Goal: Browse casually

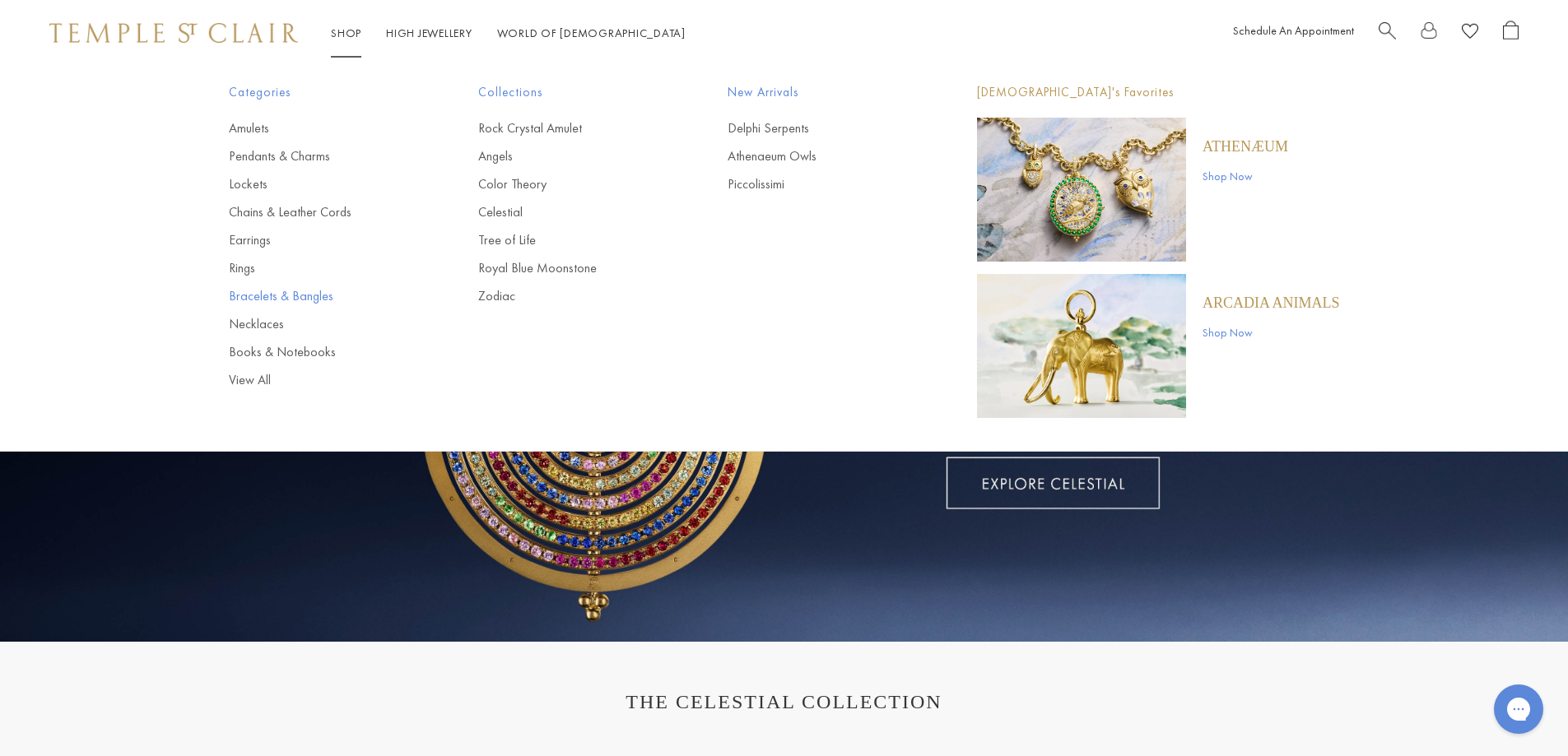
click at [265, 295] on link "Bracelets & Bangles" at bounding box center [321, 297] width 184 height 18
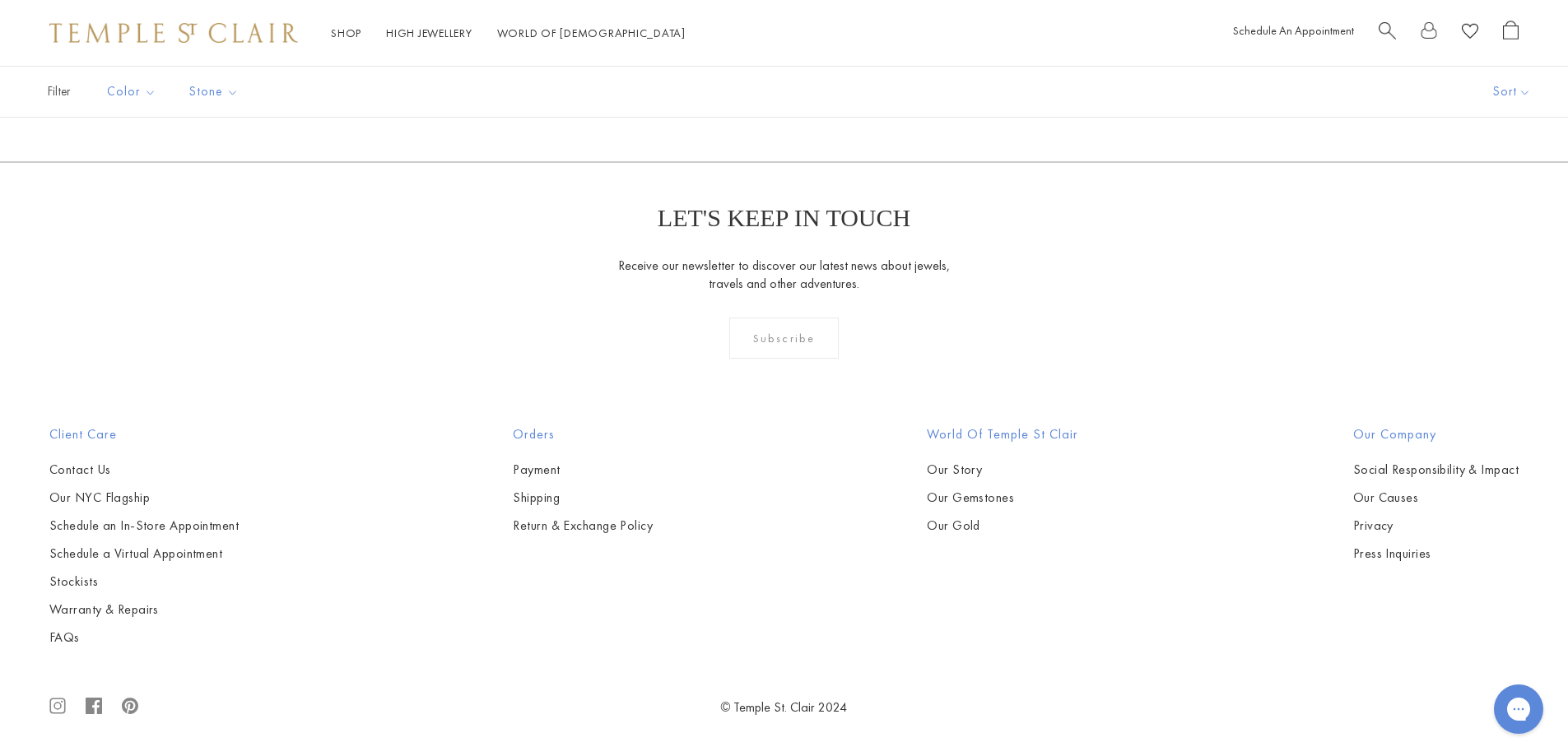
scroll to position [4856, 0]
click at [0, 0] on img at bounding box center [0, 0] width 0 height 0
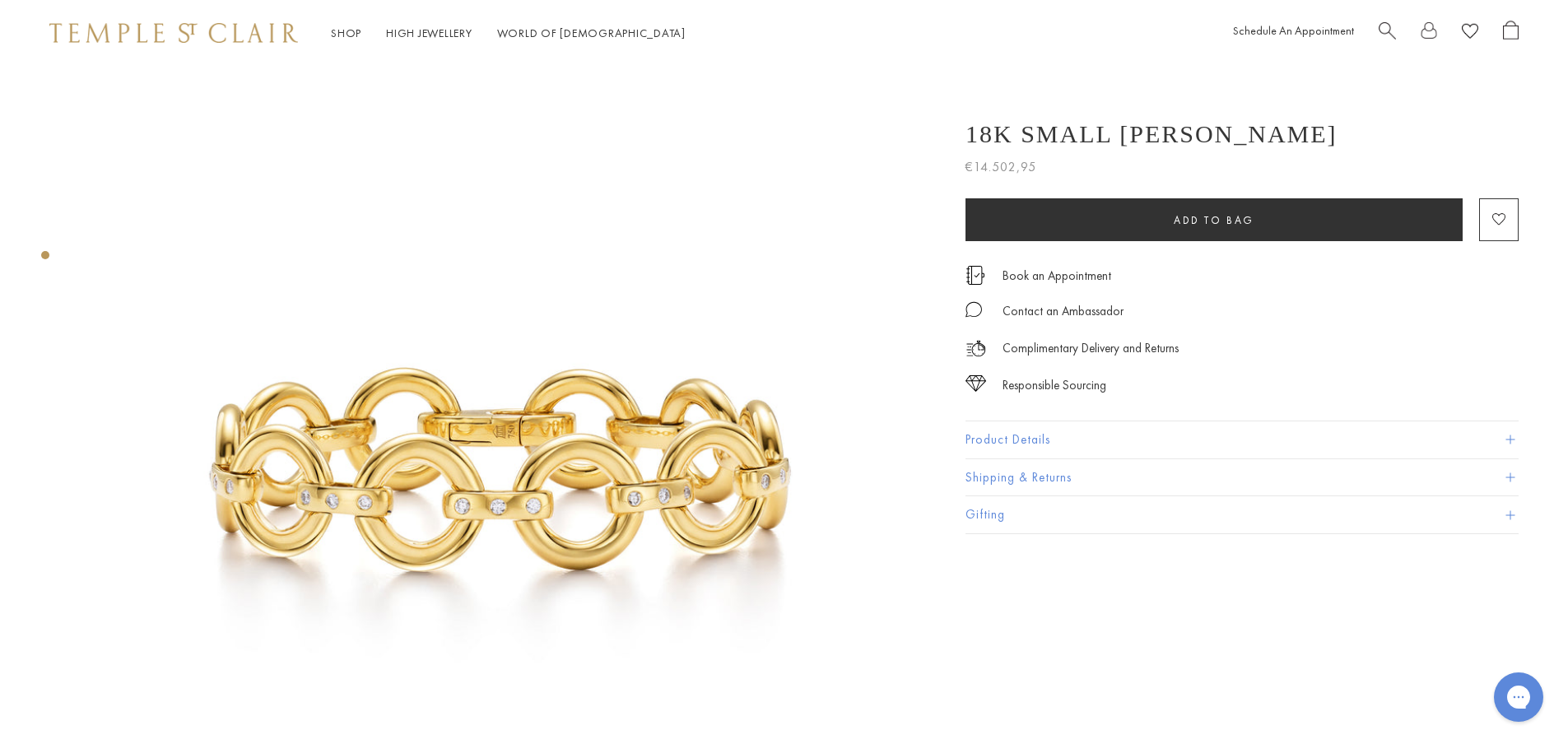
click at [975, 436] on button "Product Details" at bounding box center [1242, 439] width 553 height 37
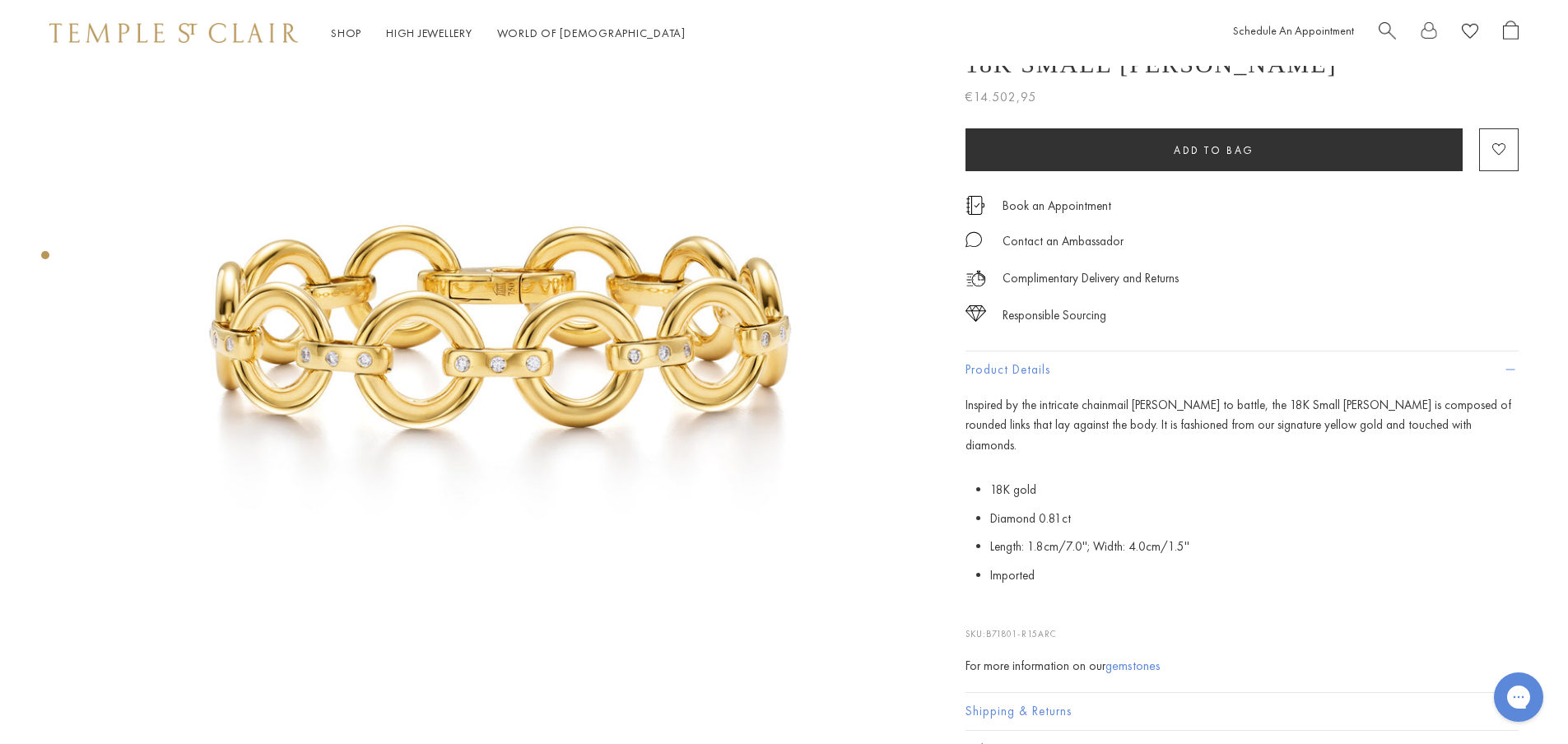
scroll to position [165, 0]
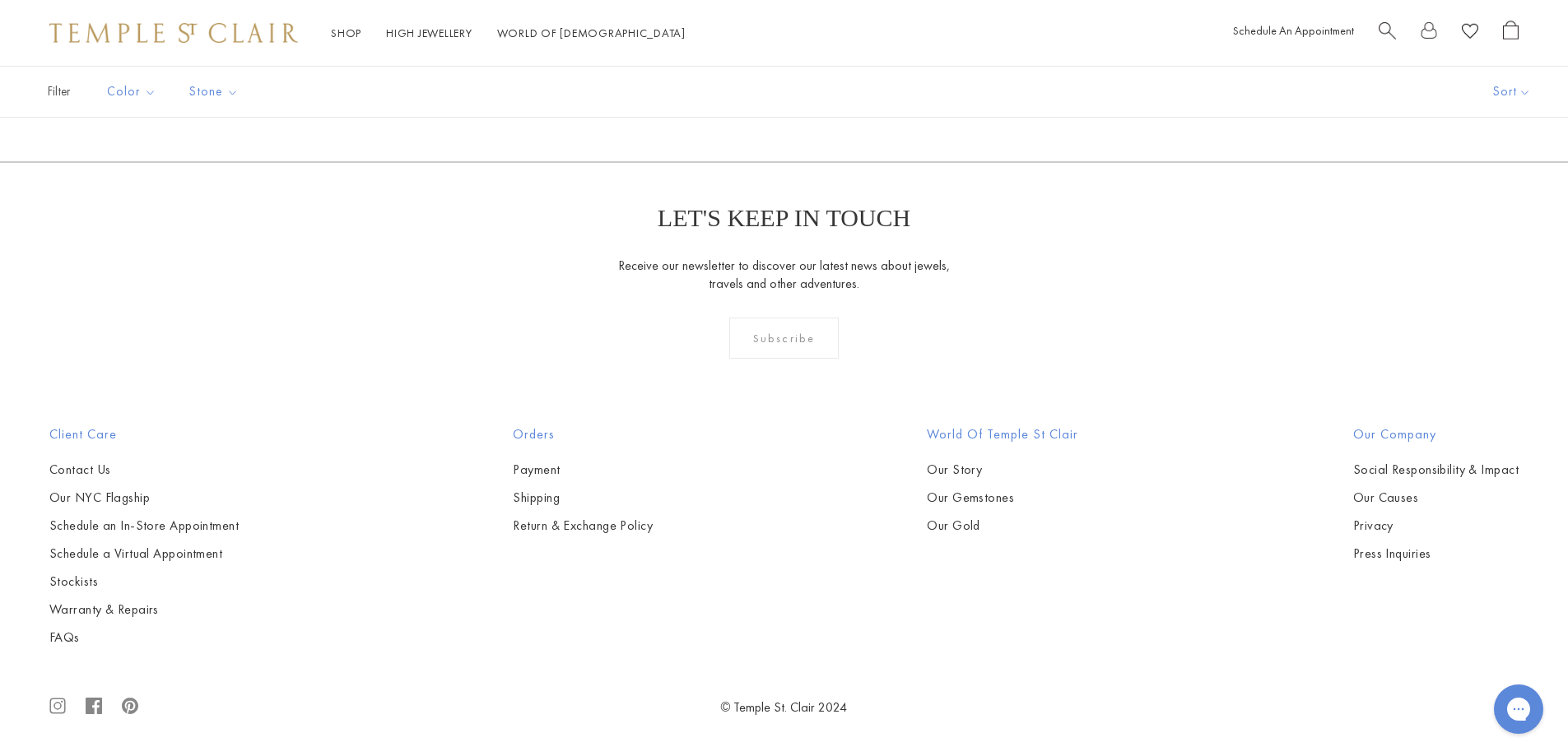
scroll to position [6249, 0]
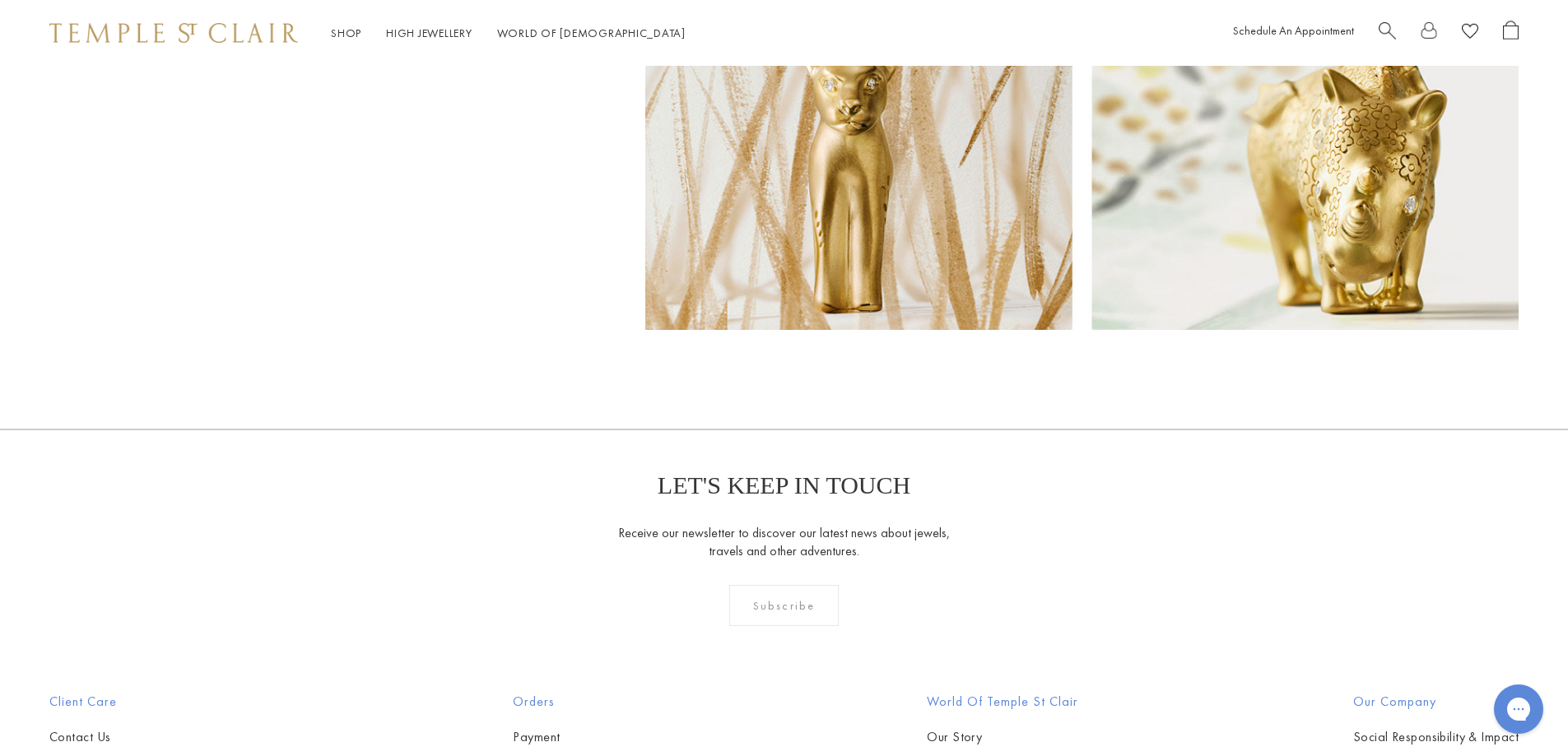
scroll to position [13496, 0]
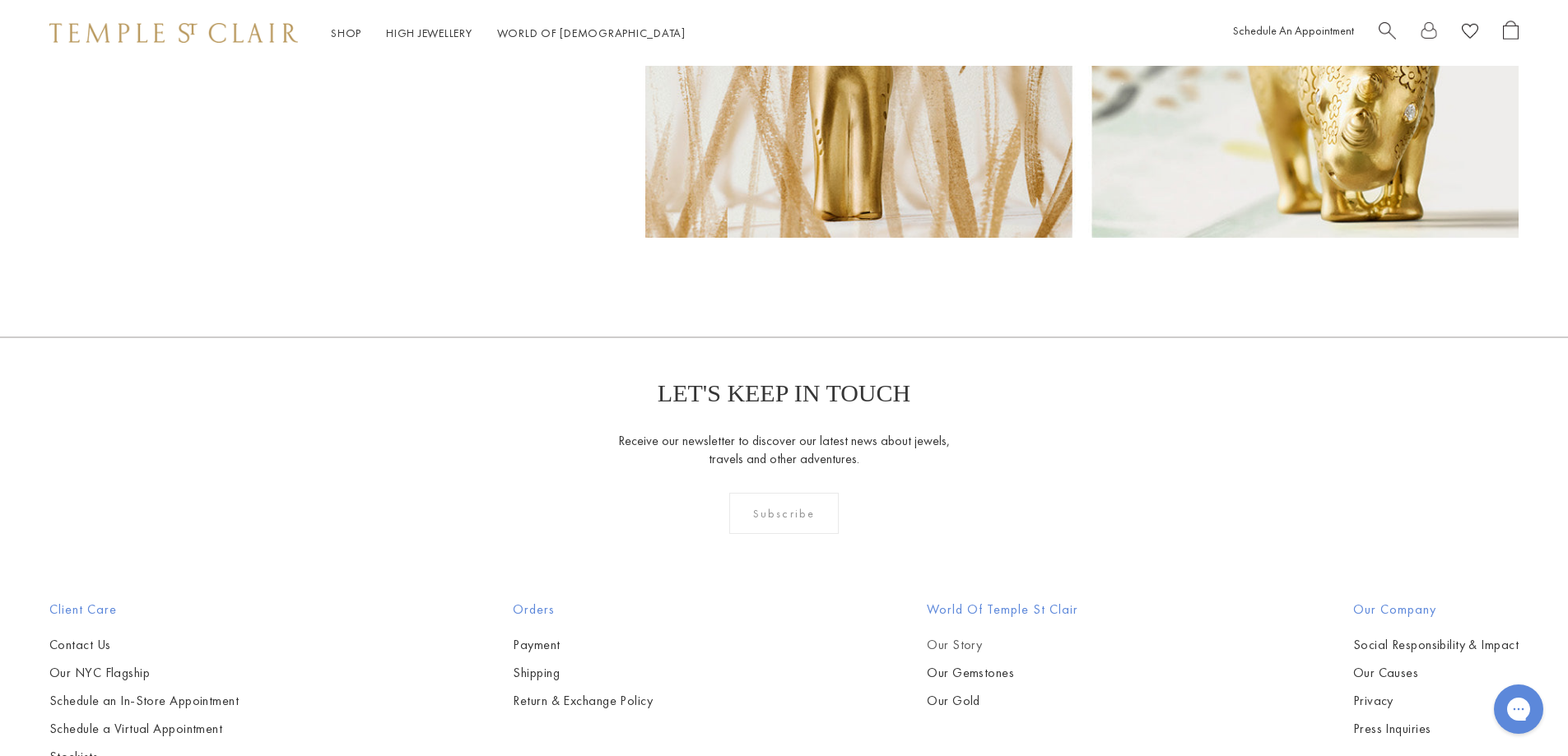
click at [974, 636] on link "Our Story" at bounding box center [1003, 645] width 152 height 18
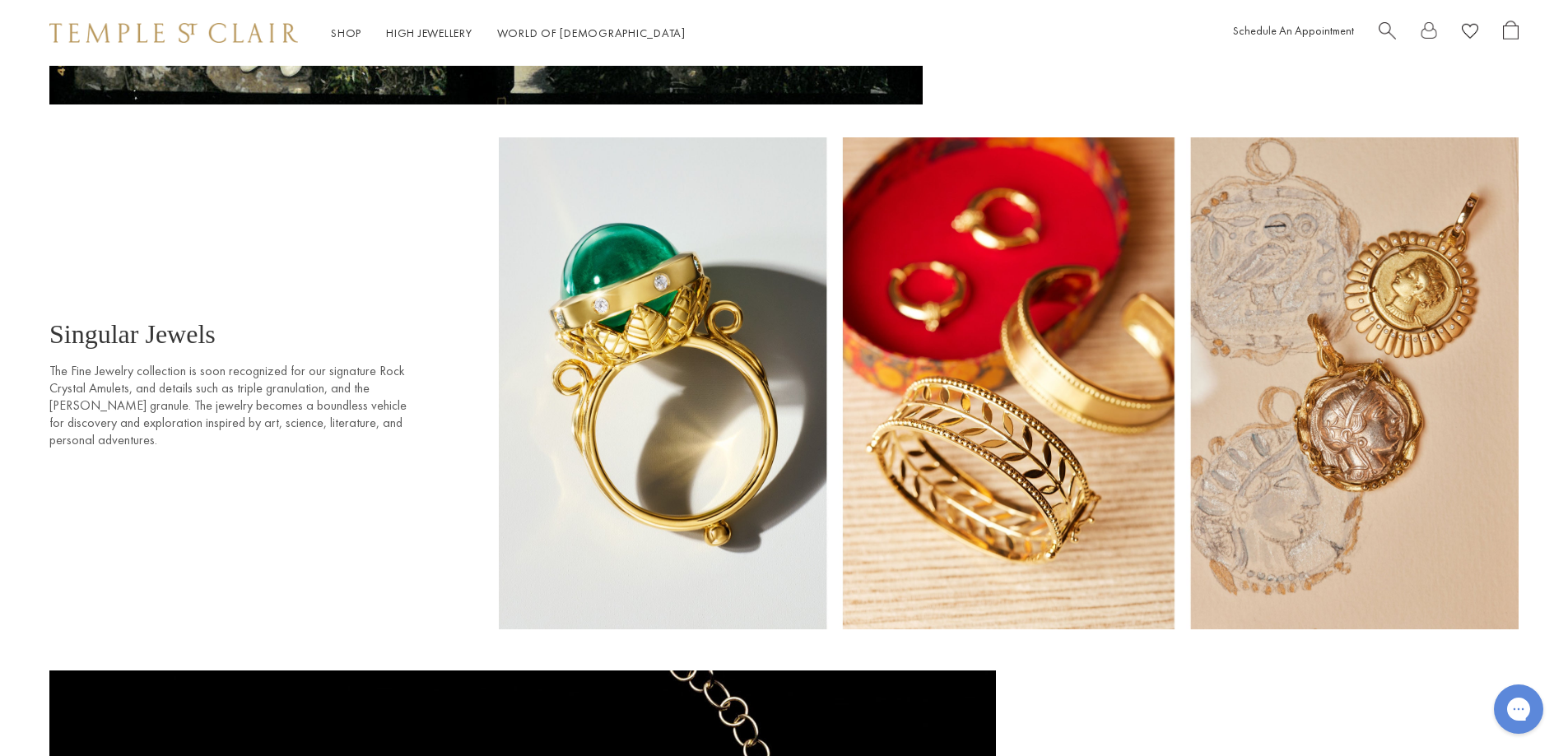
scroll to position [1316, 0]
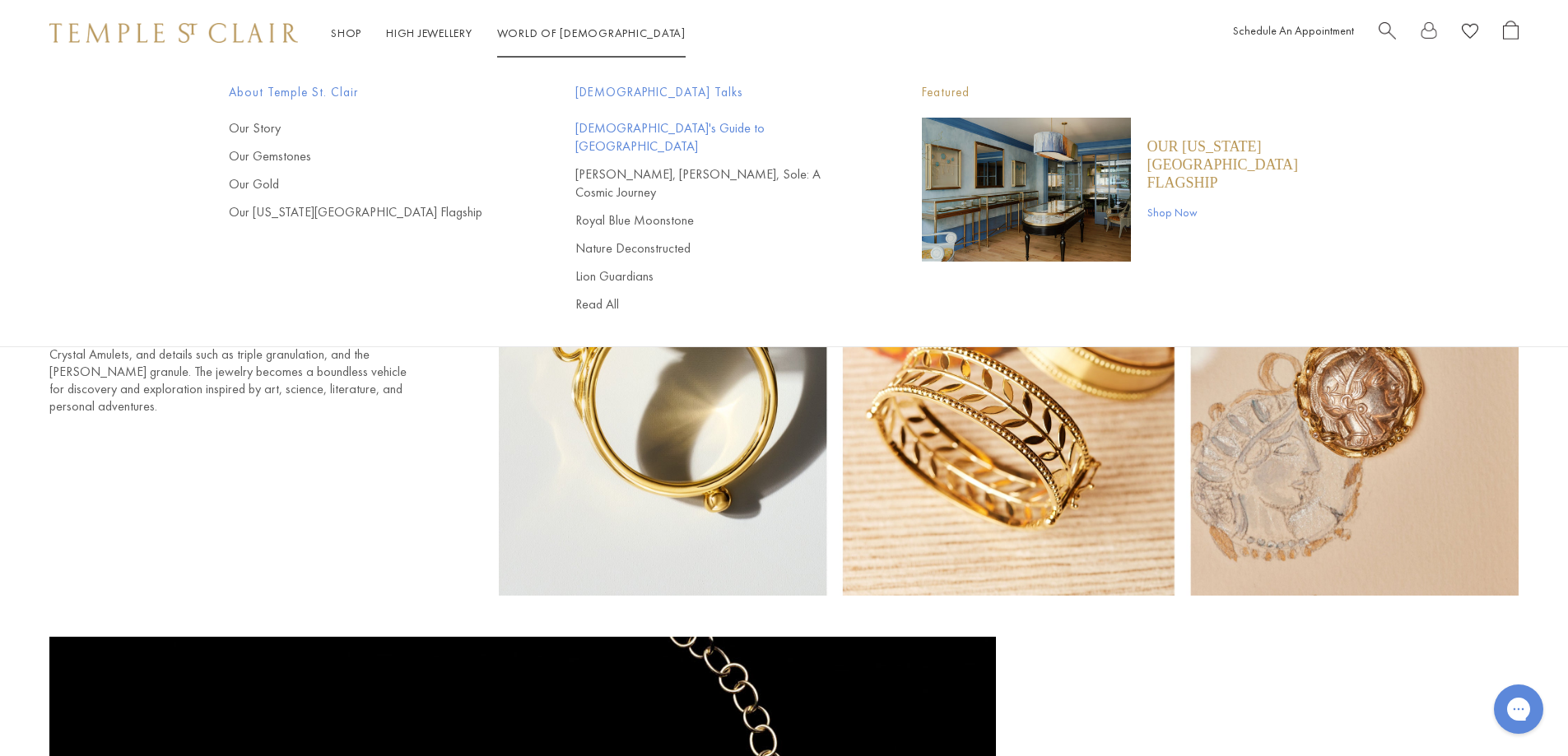
click at [605, 127] on link "[DEMOGRAPHIC_DATA]'s Guide to [GEOGRAPHIC_DATA]" at bounding box center [715, 137] width 281 height 36
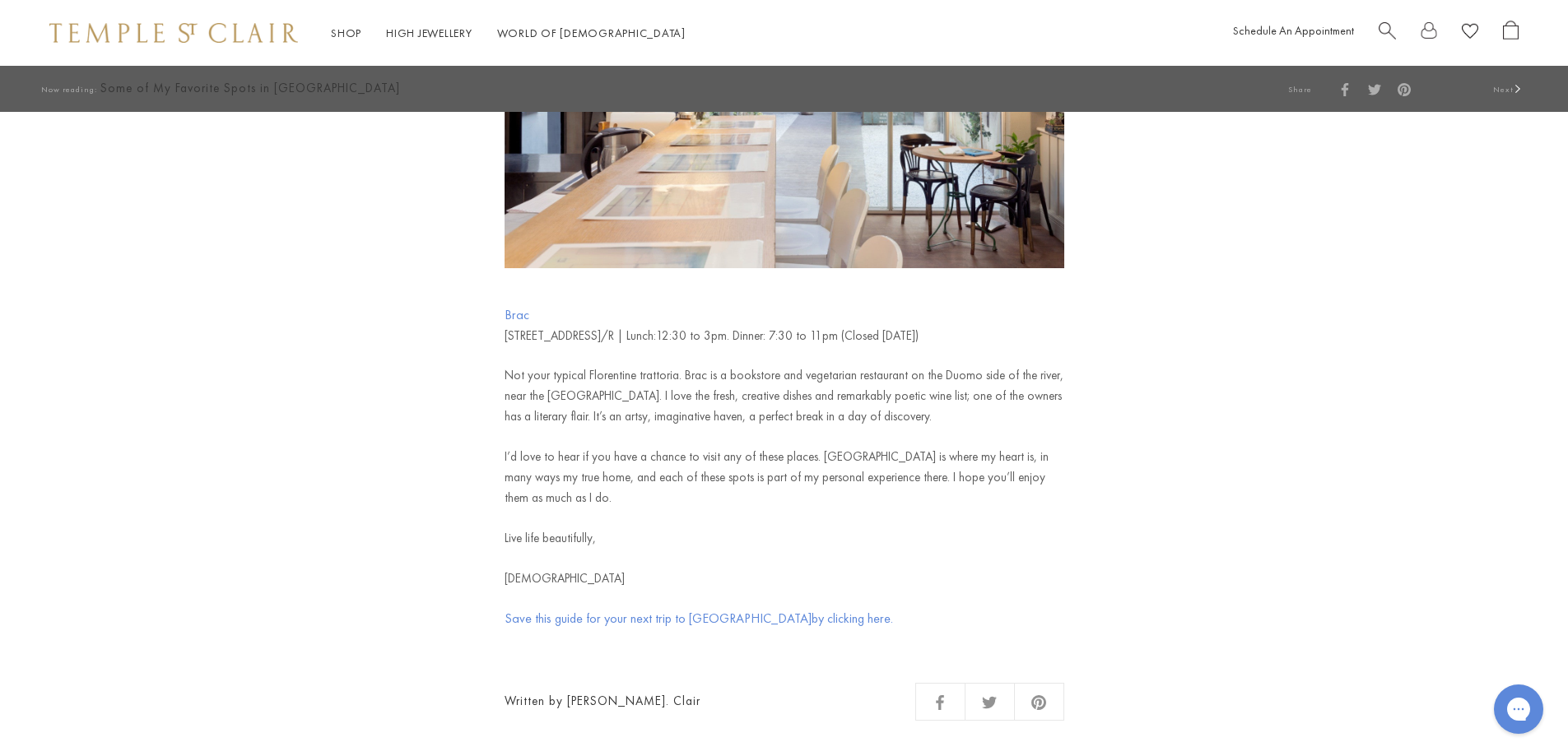
scroll to position [6255, 0]
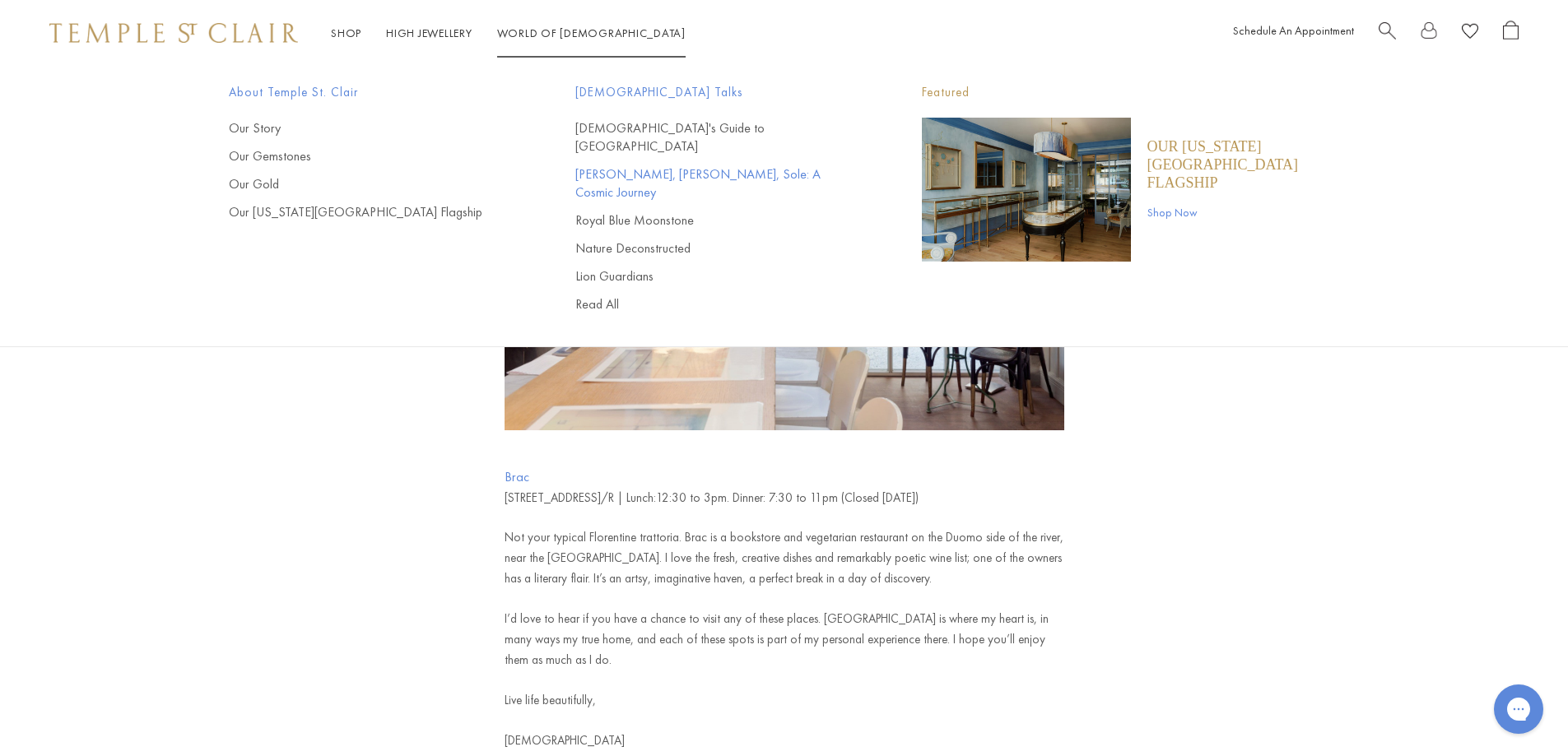
click at [596, 166] on link "[PERSON_NAME], [PERSON_NAME], Sole: A Cosmic Journey" at bounding box center [715, 184] width 281 height 36
